Goal: Task Accomplishment & Management: Manage account settings

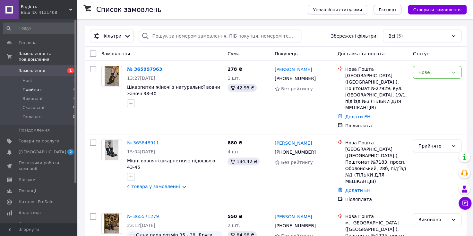
click at [43, 85] on li "Прийняті 2" at bounding box center [39, 89] width 79 height 9
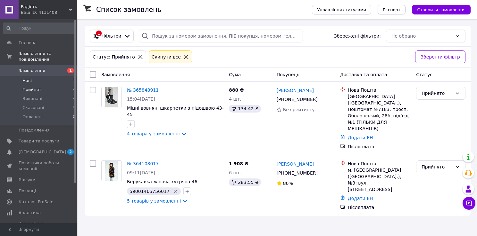
click at [41, 76] on li "Нові 1" at bounding box center [39, 80] width 79 height 9
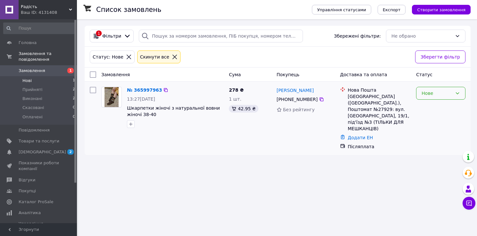
click at [431, 94] on div "Нове" at bounding box center [437, 93] width 31 height 7
click at [430, 106] on li "Прийнято" at bounding box center [441, 107] width 49 height 12
click at [133, 123] on icon "button" at bounding box center [130, 123] width 5 height 5
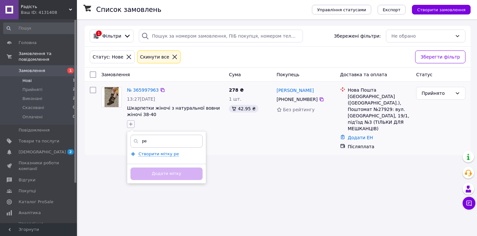
type input "р"
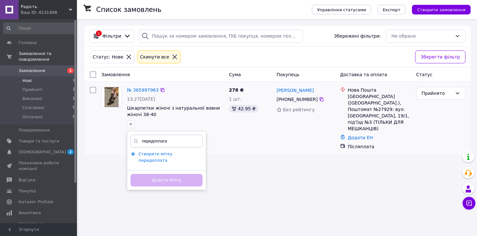
type input "передоплата"
click at [154, 154] on span "Створити мітку передоплата" at bounding box center [156, 157] width 34 height 12
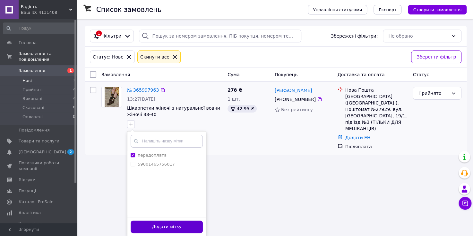
click at [158, 230] on button "Додати мітку" at bounding box center [167, 226] width 72 height 13
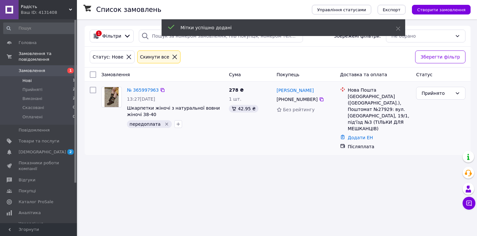
click at [37, 76] on li "Нові 1" at bounding box center [39, 80] width 79 height 9
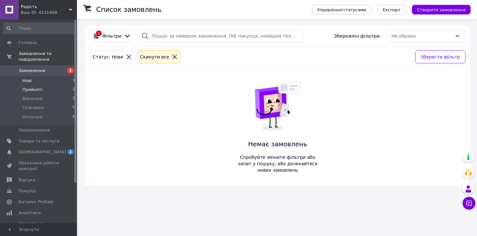
click at [24, 87] on span "Прийняті" at bounding box center [32, 90] width 20 height 6
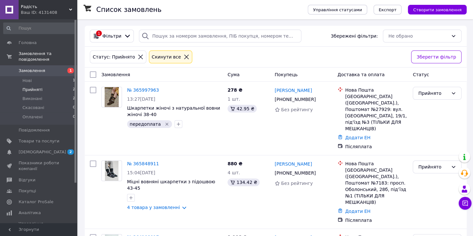
scroll to position [28, 0]
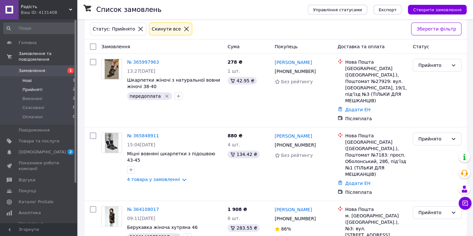
click at [18, 76] on li "Нові 1" at bounding box center [39, 80] width 79 height 9
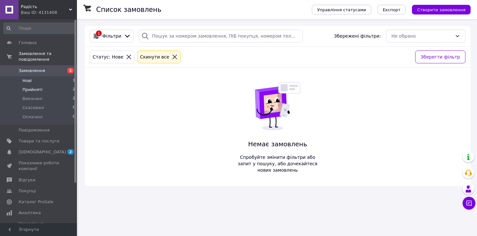
click at [32, 87] on span "Прийняті" at bounding box center [32, 90] width 20 height 6
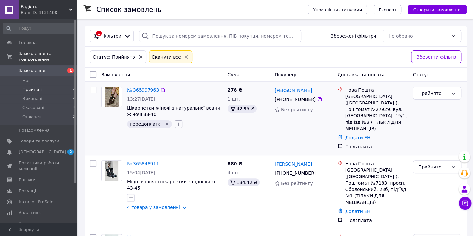
click at [176, 124] on icon "button" at bounding box center [178, 123] width 5 height 5
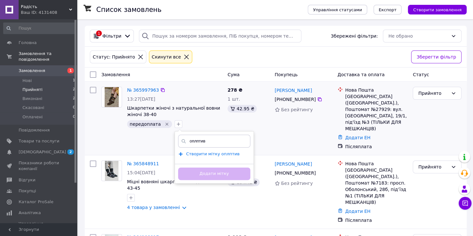
type input "оплптив"
click at [205, 156] on span "Створити мітку оплптив" at bounding box center [213, 153] width 54 height 5
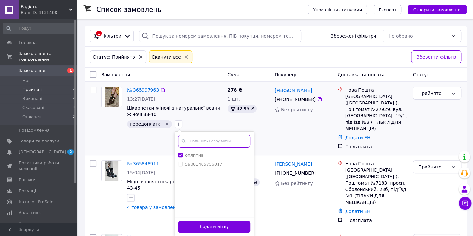
click at [188, 143] on input "text" at bounding box center [214, 140] width 72 height 13
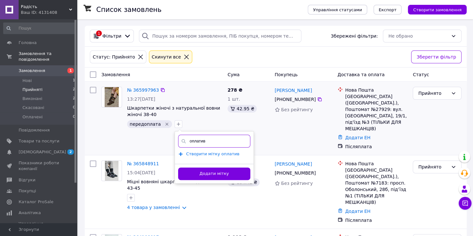
type input "оплатив"
click at [203, 153] on span "Створити мітку оплатив" at bounding box center [212, 153] width 53 height 5
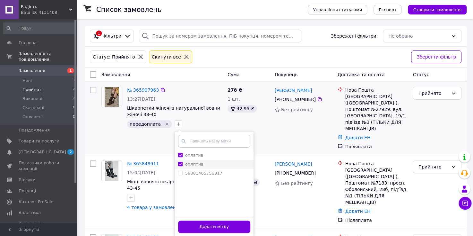
click at [178, 164] on input "оплптив" at bounding box center [180, 163] width 4 height 4
checkbox input "false"
click at [222, 225] on button "Додати мітку" at bounding box center [214, 226] width 72 height 13
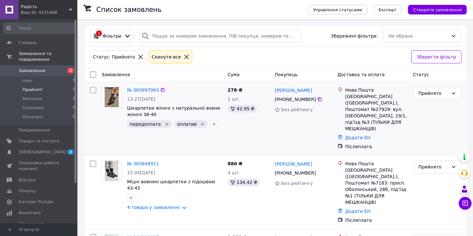
scroll to position [28, 0]
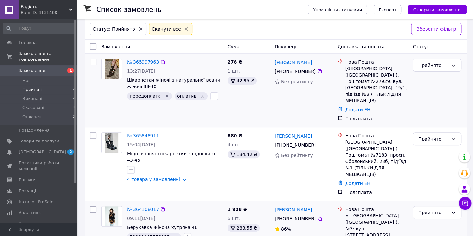
click at [152, 234] on span "59001465756017" at bounding box center [150, 236] width 40 height 5
copy span "59001465756017"
click at [132, 63] on link "№ 365997963" at bounding box center [143, 61] width 32 height 5
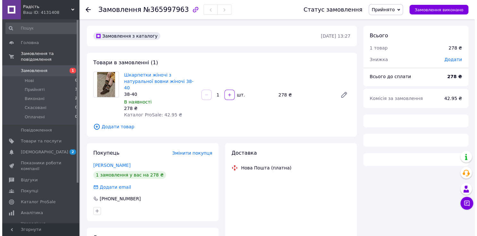
scroll to position [49, 0]
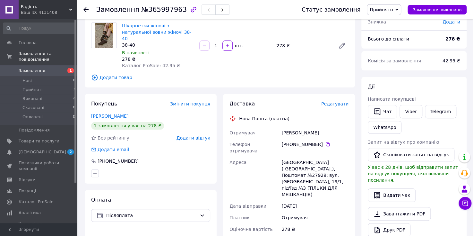
click at [332, 100] on div "Доставка Редагувати" at bounding box center [288, 103] width 119 height 7
click at [336, 101] on span "Редагувати" at bounding box center [334, 103] width 27 height 5
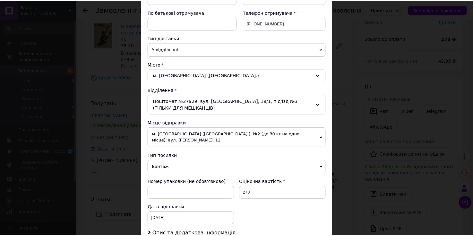
scroll to position [114, 0]
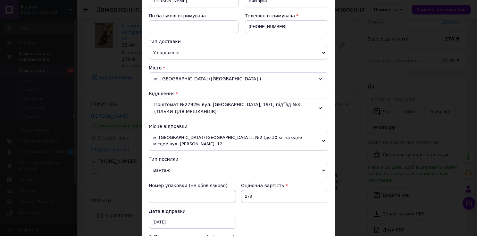
click at [417, 58] on div "× Редагування доставки Спосіб доставки Нова Пошта (платна) Платник Отримувач Ві…" at bounding box center [238, 118] width 477 height 236
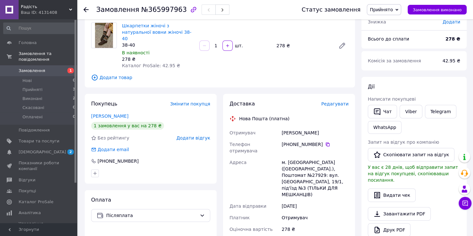
scroll to position [90, 0]
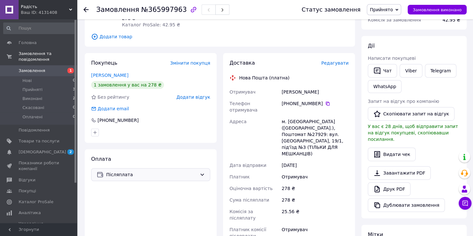
click at [143, 168] on div "Післяплата" at bounding box center [150, 174] width 119 height 13
click at [124, 194] on span "Оплата на карту ПриватБанк" at bounding box center [151, 194] width 108 height 6
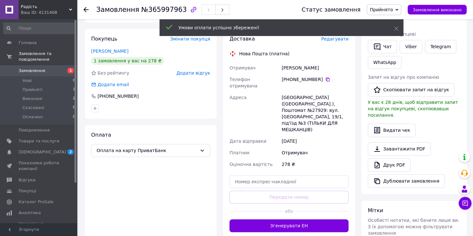
scroll to position [120, 0]
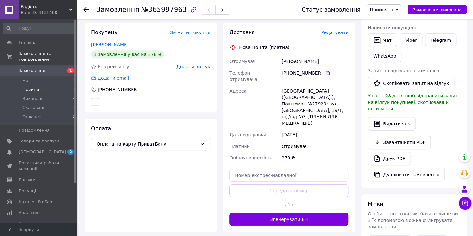
click at [35, 87] on li "Прийняті 3" at bounding box center [39, 89] width 79 height 9
